Goal: Contribute content

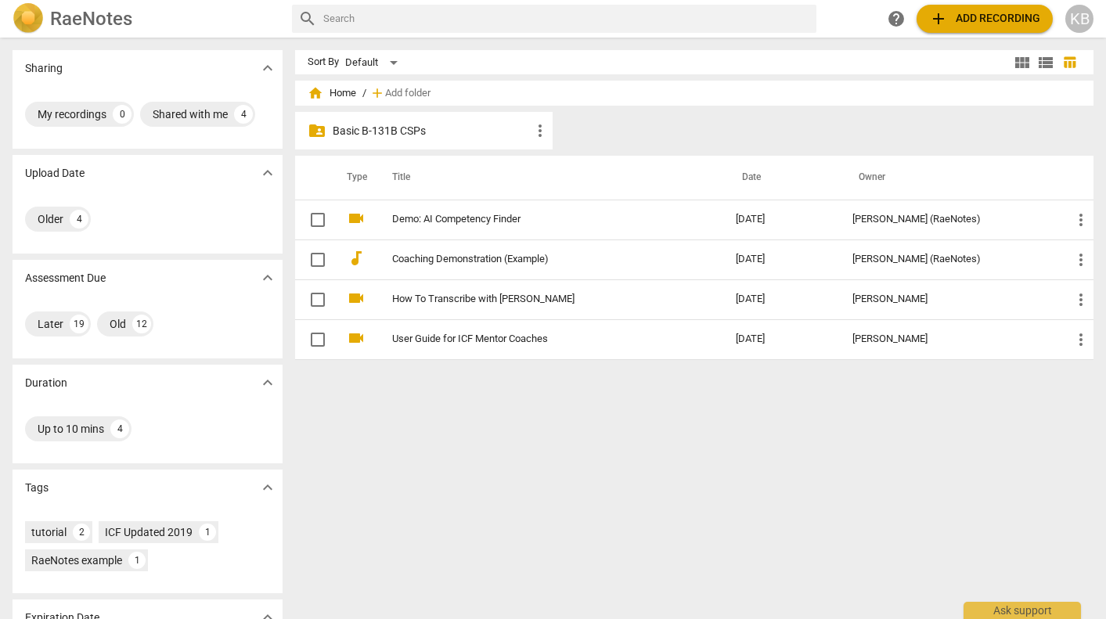
click at [442, 128] on p "Basic B-131B CSPs" at bounding box center [432, 131] width 198 height 16
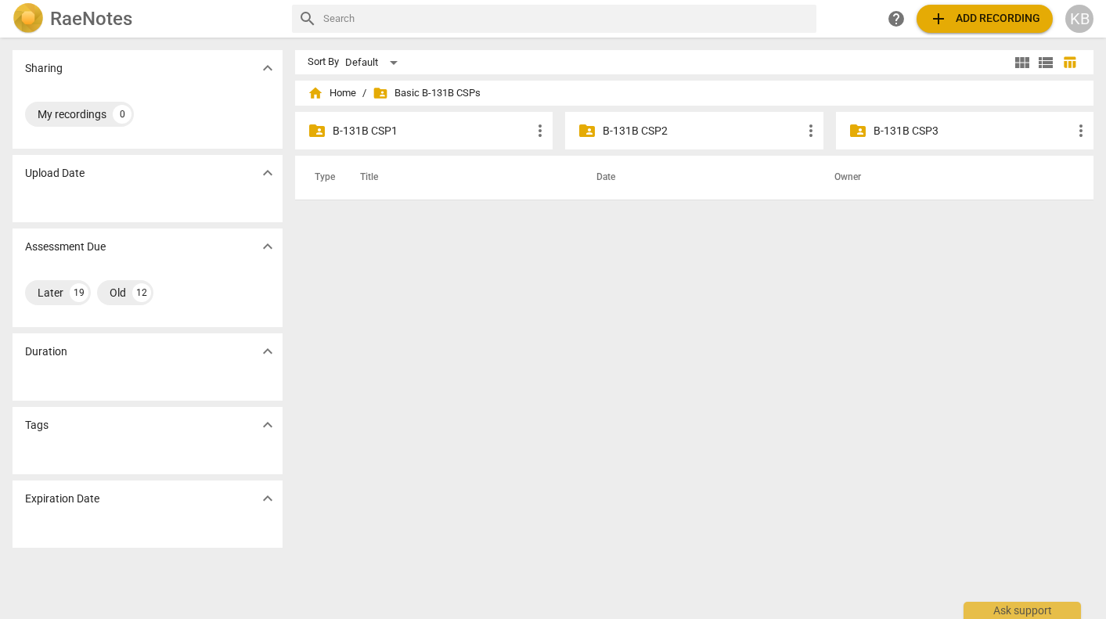
click at [654, 128] on p "B-131B CSP2" at bounding box center [702, 131] width 198 height 16
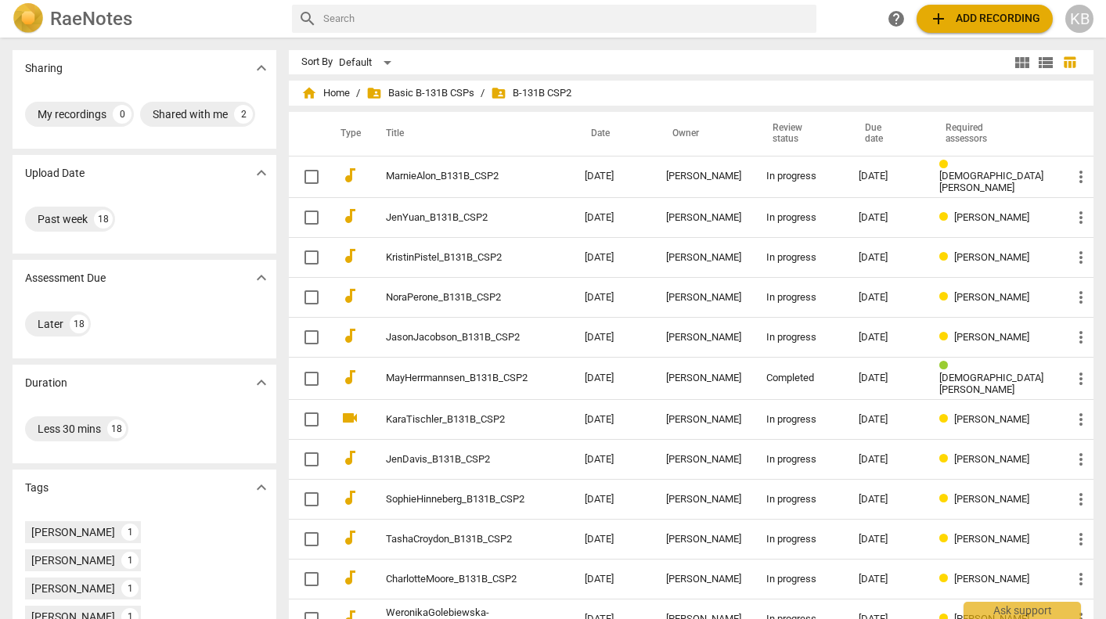
click at [968, 16] on span "add Add recording" at bounding box center [984, 18] width 111 height 19
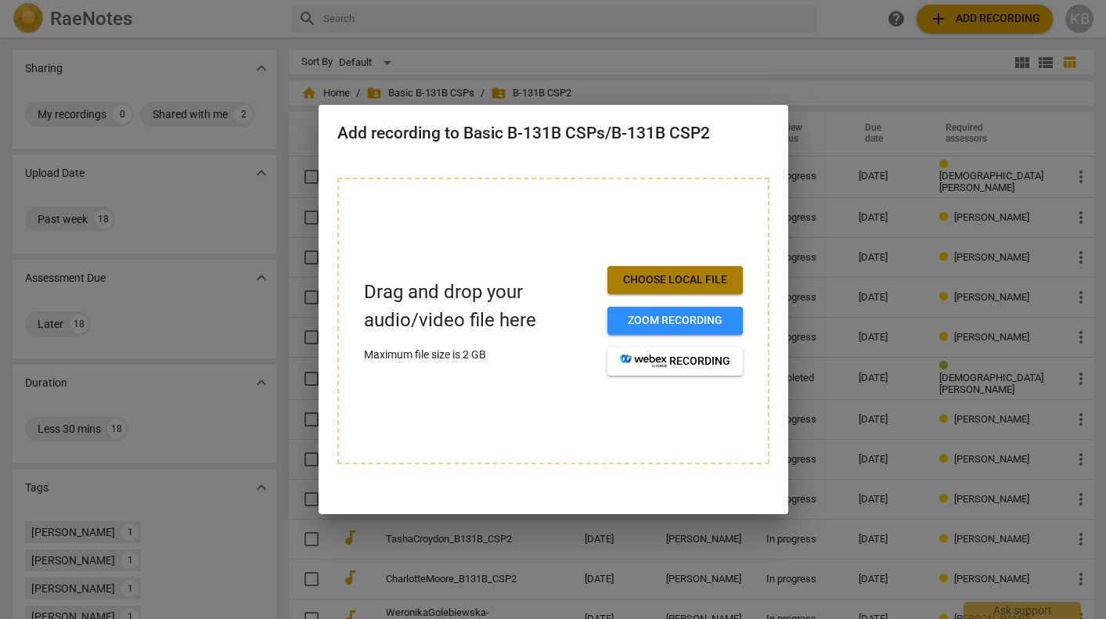
click at [676, 281] on span "Choose local file" at bounding box center [675, 280] width 110 height 16
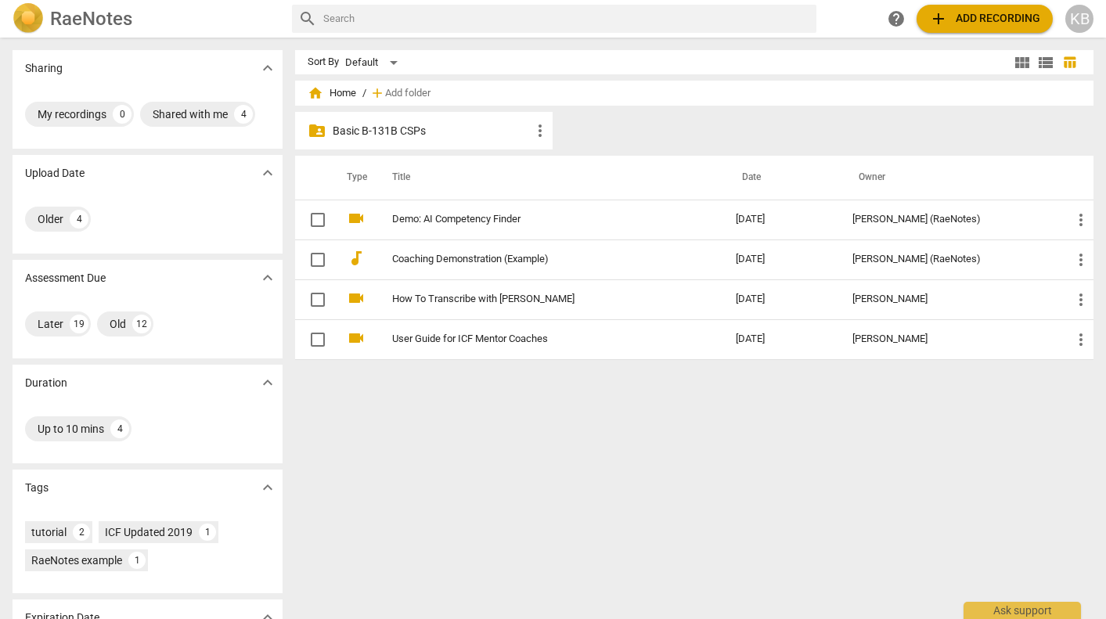
click at [434, 129] on p "Basic B-131B CSPs" at bounding box center [432, 131] width 198 height 16
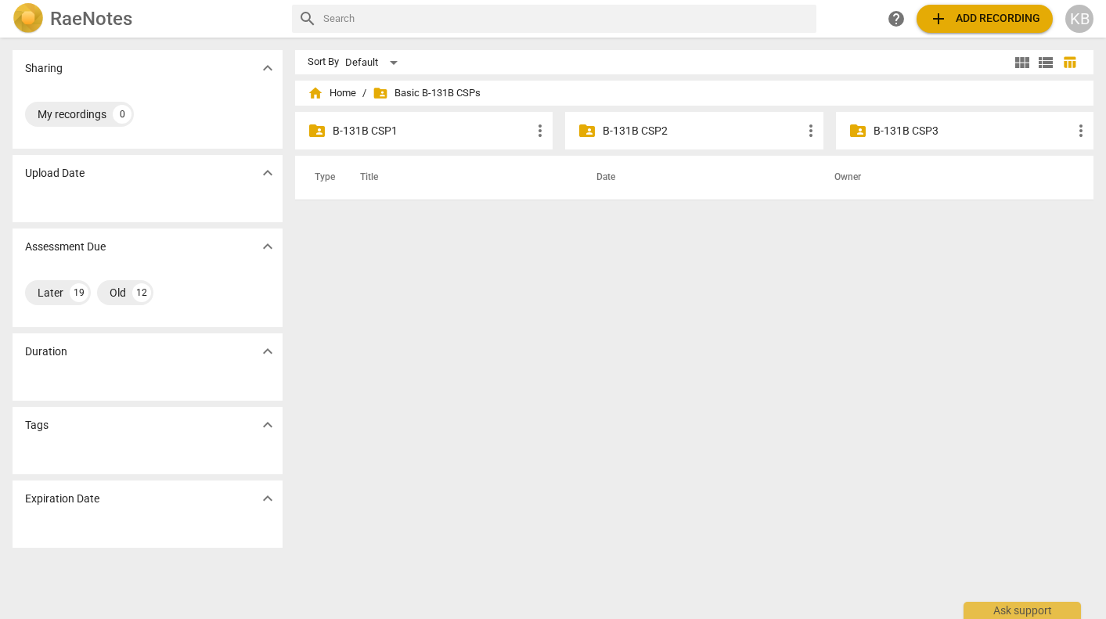
click at [676, 131] on p "B-131B CSP2" at bounding box center [702, 131] width 198 height 16
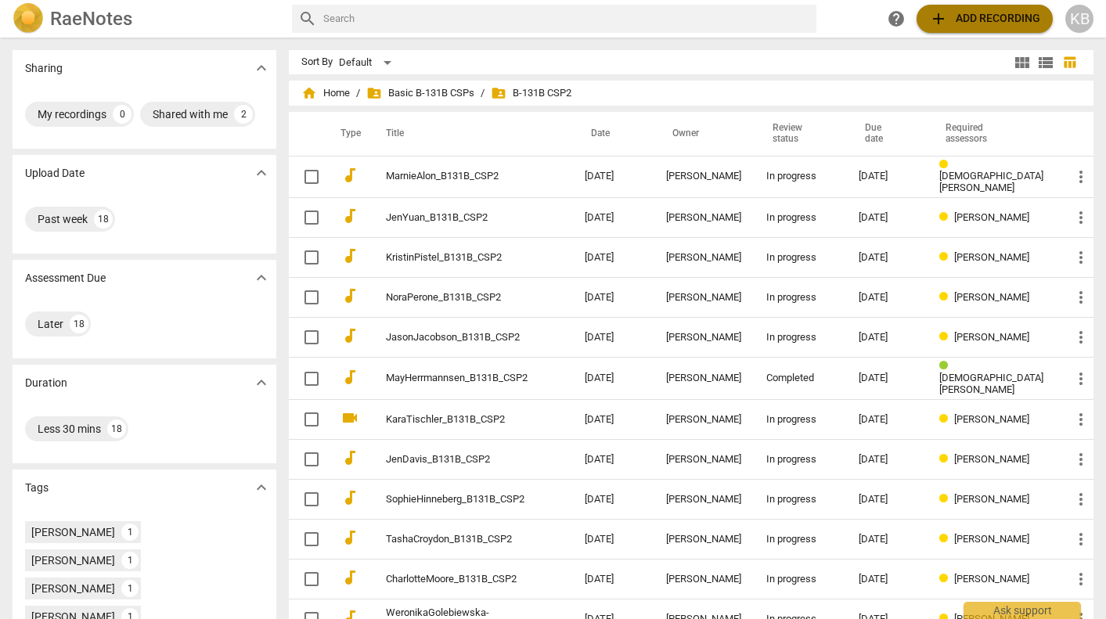
click at [984, 16] on span "add Add recording" at bounding box center [984, 18] width 111 height 19
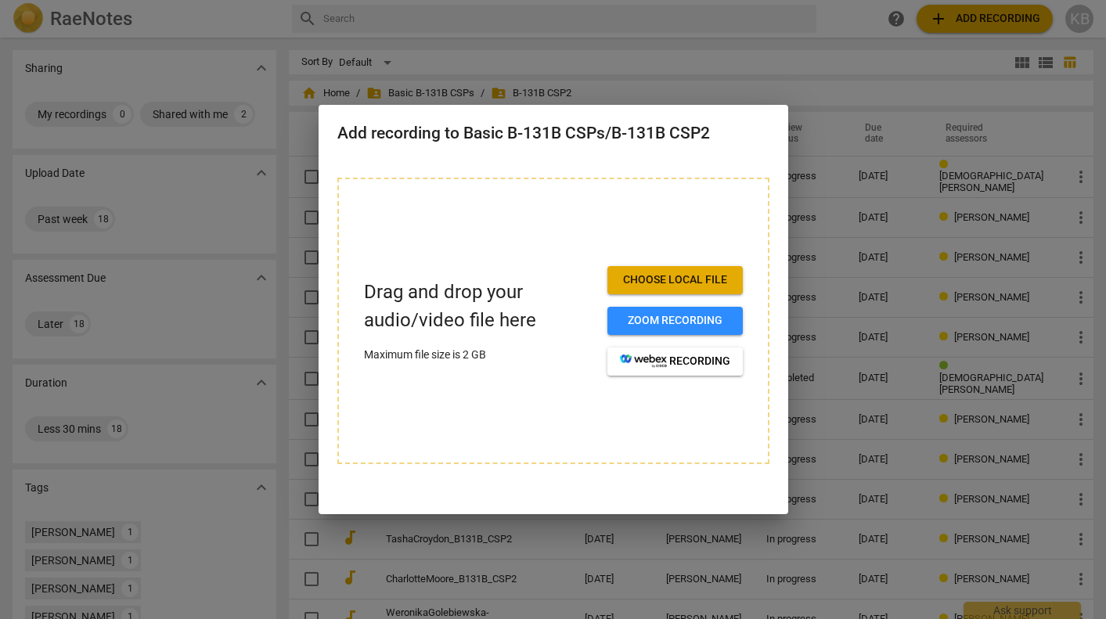
click at [682, 275] on span "Choose local file" at bounding box center [675, 280] width 110 height 16
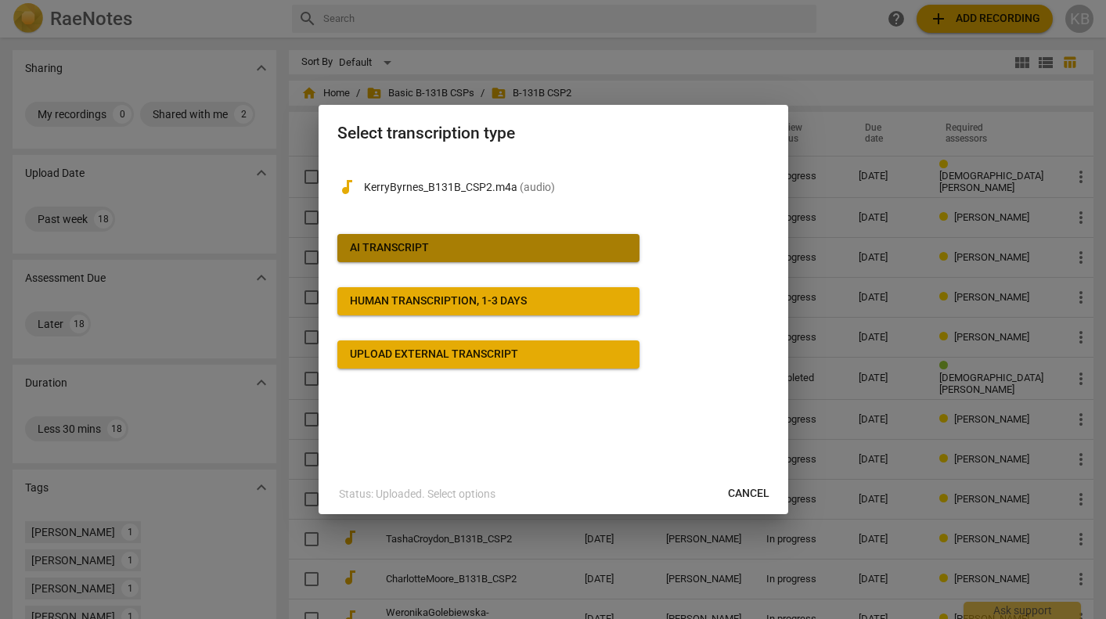
click at [445, 243] on span "AI Transcript" at bounding box center [488, 248] width 277 height 16
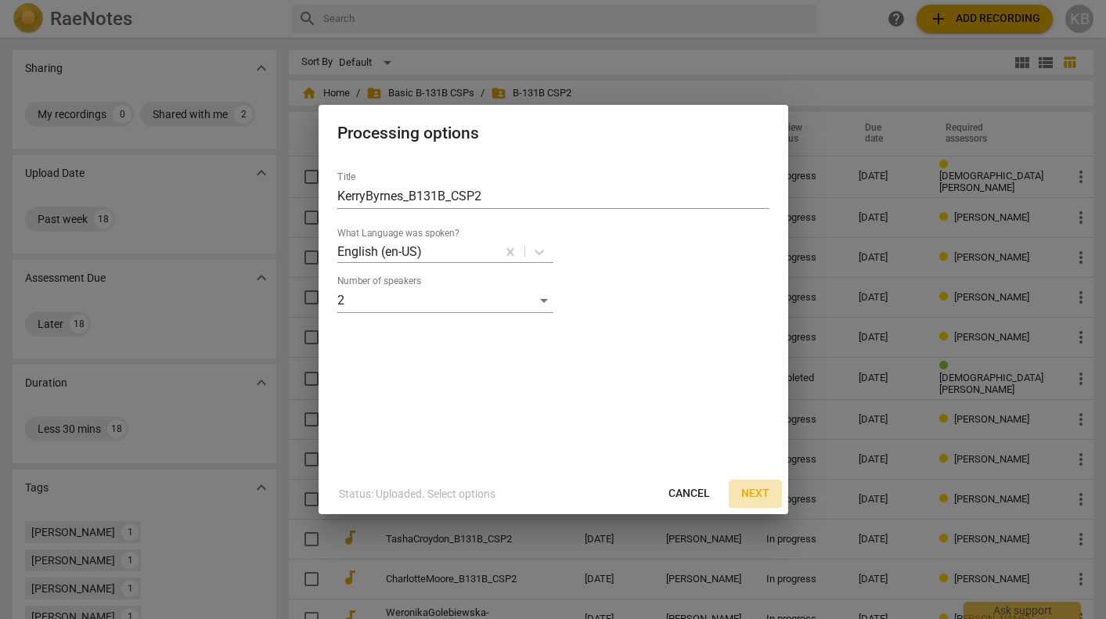
click at [756, 493] on span "Next" at bounding box center [755, 494] width 28 height 16
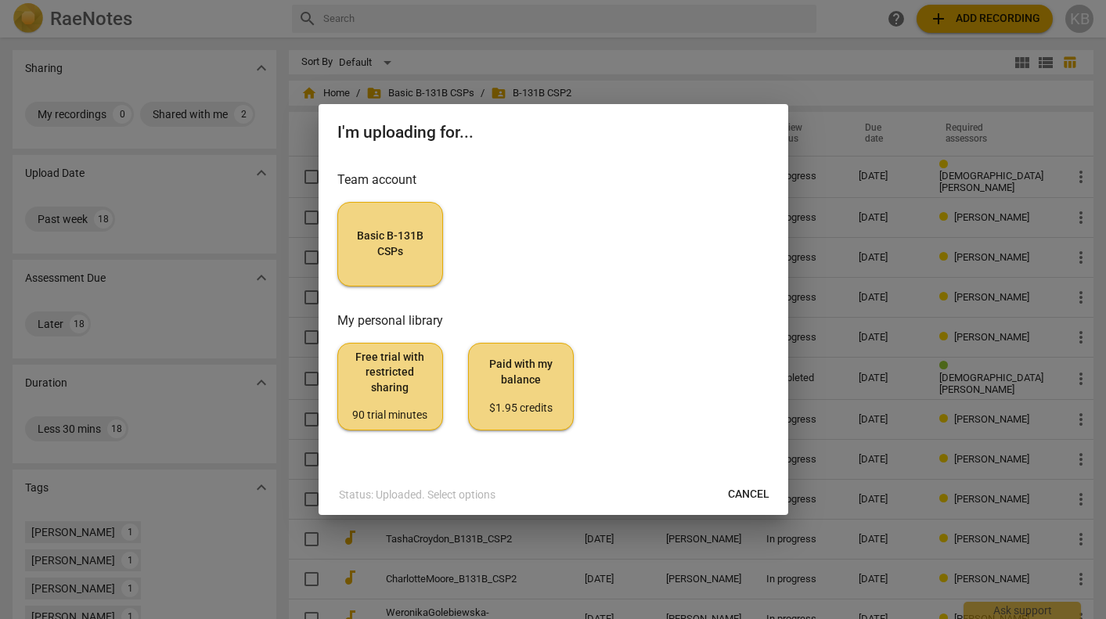
click at [389, 238] on span "Basic B-131B CSPs" at bounding box center [390, 244] width 79 height 31
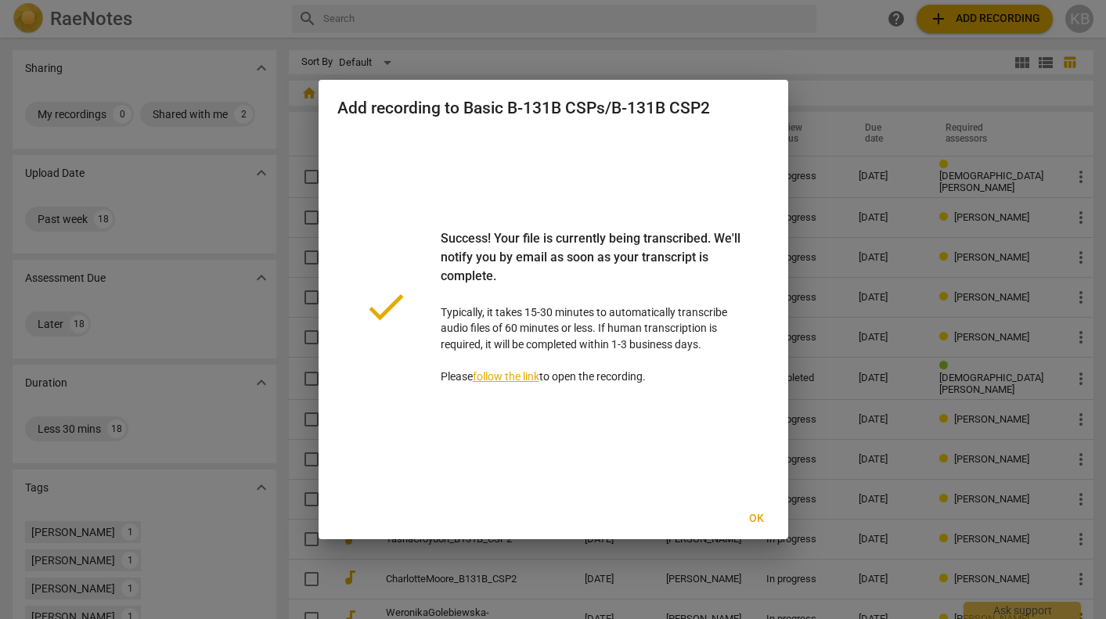
click at [507, 373] on link "follow the link" at bounding box center [506, 376] width 67 height 13
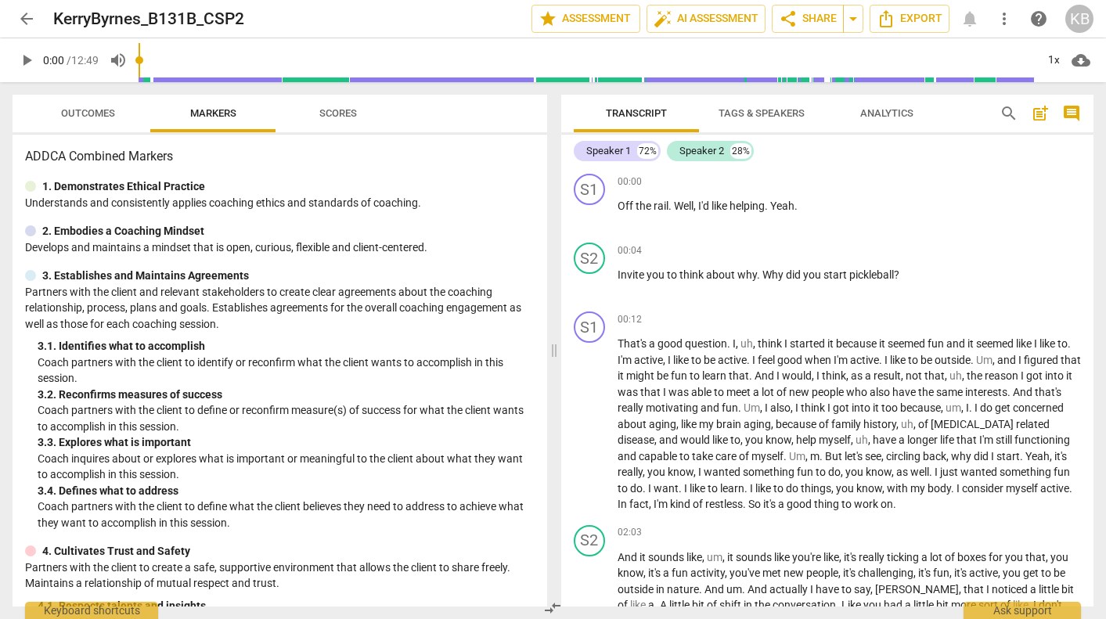
click at [1041, 114] on span "post_add" at bounding box center [1040, 113] width 19 height 19
